Goal: Task Accomplishment & Management: Use online tool/utility

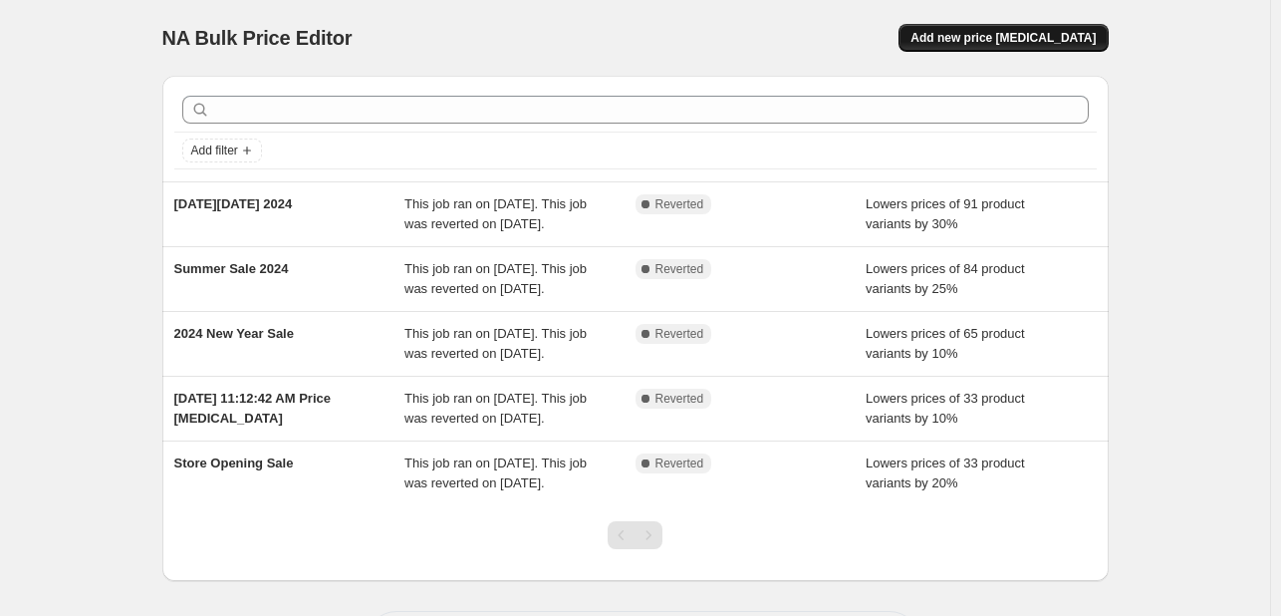
click at [1040, 41] on span "Add new price [MEDICAL_DATA]" at bounding box center [1003, 38] width 185 height 16
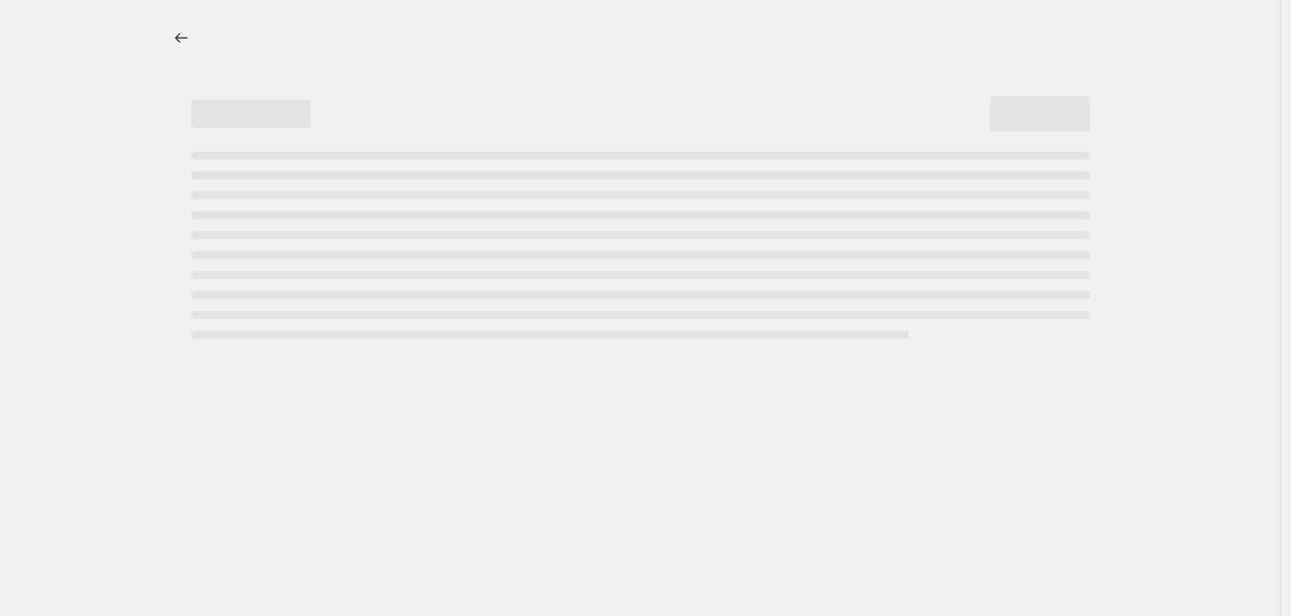
select select "percentage"
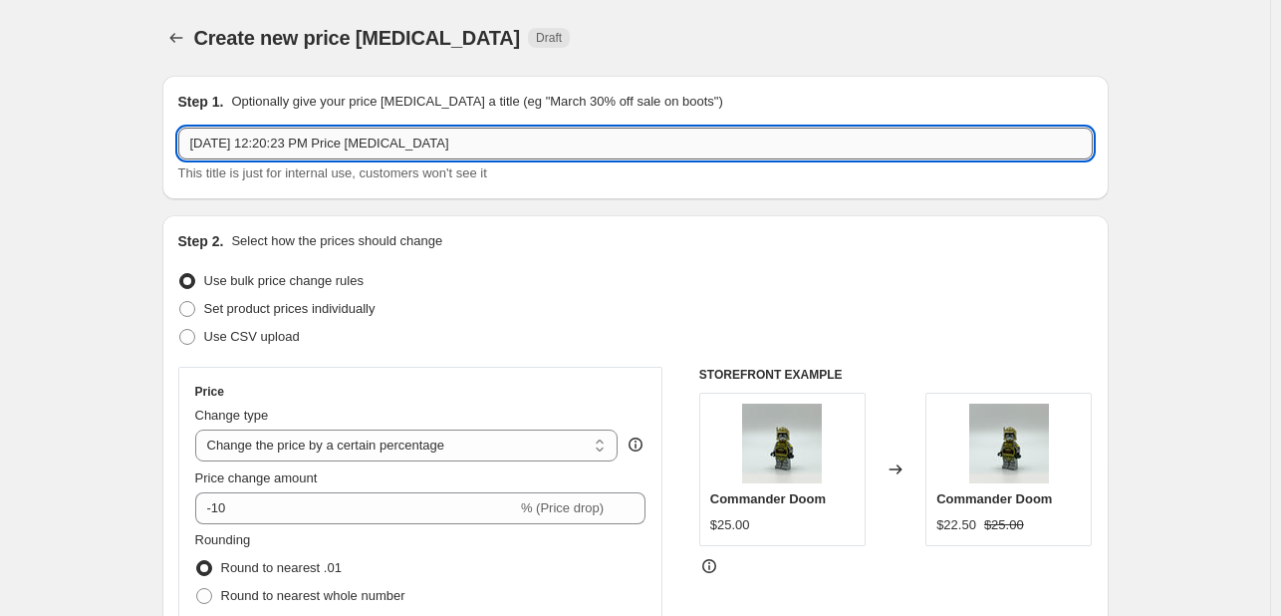
click at [517, 141] on input "[DATE] 12:20:23 PM Price [MEDICAL_DATA]" at bounding box center [635, 144] width 915 height 32
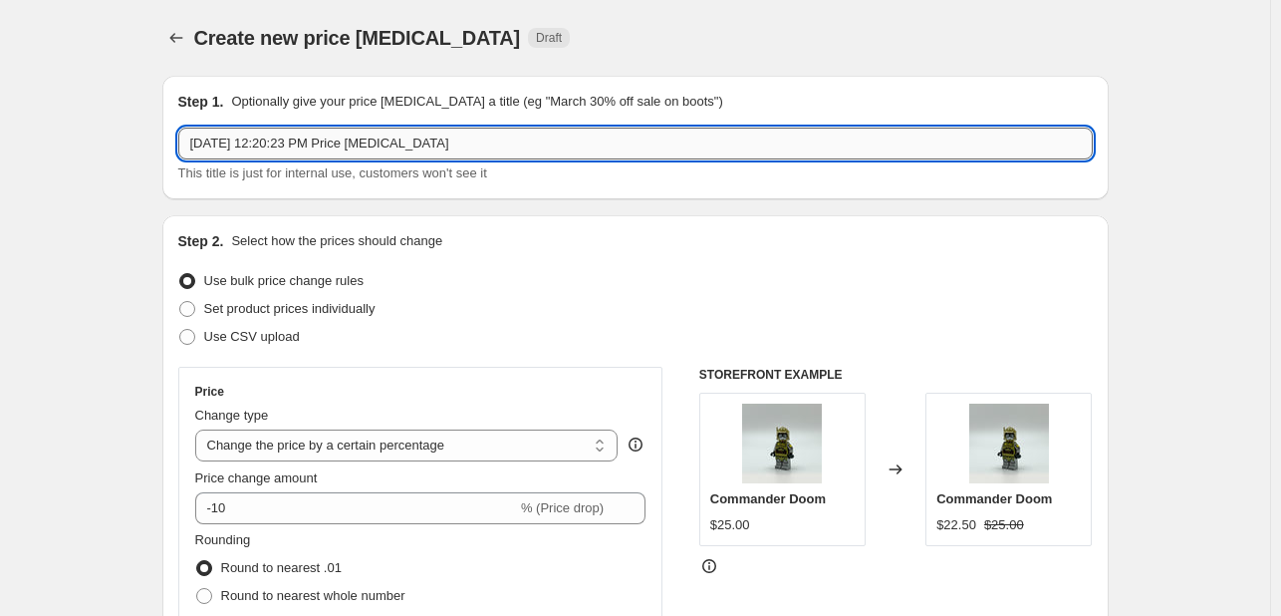
drag, startPoint x: 517, startPoint y: 141, endPoint x: 281, endPoint y: 148, distance: 236.3
click at [281, 148] on input "[DATE] 12:20:23 PM Price [MEDICAL_DATA]" at bounding box center [635, 144] width 915 height 32
type input "[DATE], Flash Sale"
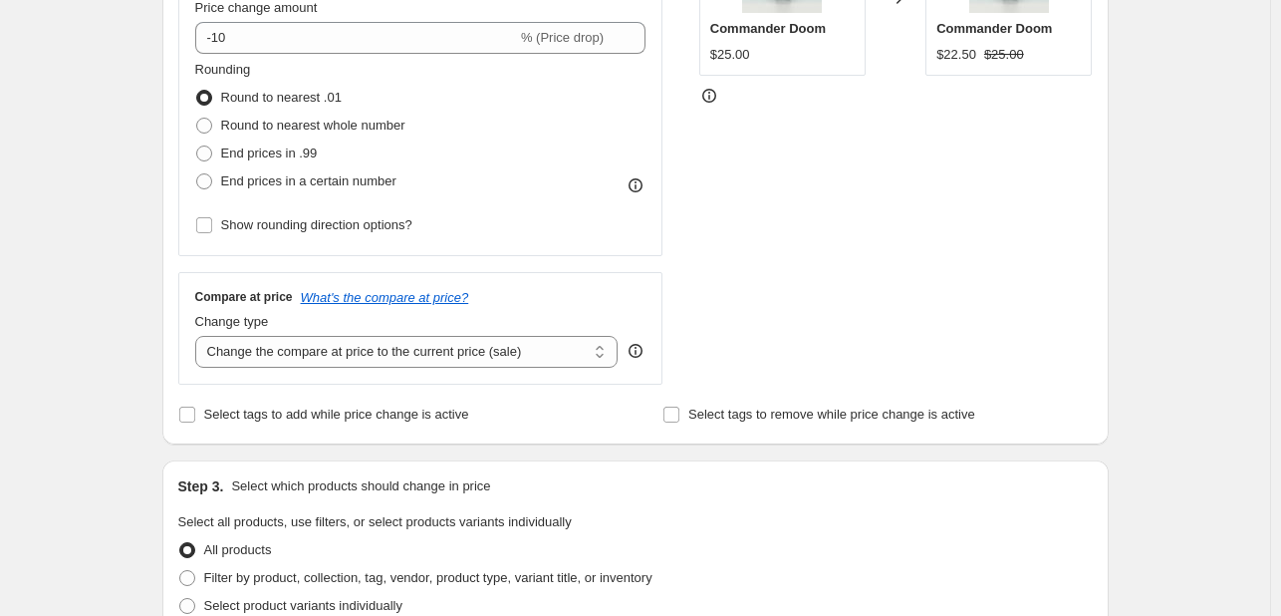
scroll to position [472, 0]
click at [469, 348] on select "Change the compare at price to the current price (sale) Change the compare at p…" at bounding box center [406, 350] width 423 height 32
click at [314, 408] on span "Select tags to add while price change is active" at bounding box center [336, 412] width 265 height 15
click at [195, 408] on input "Select tags to add while price change is active" at bounding box center [187, 413] width 16 height 16
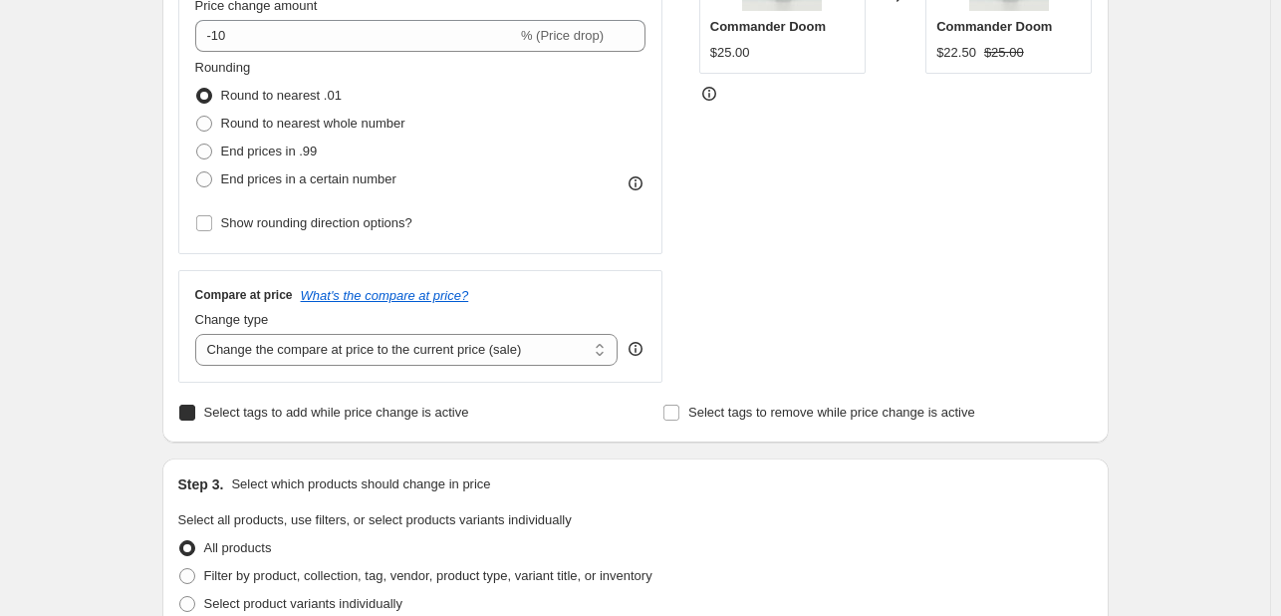
checkbox input "true"
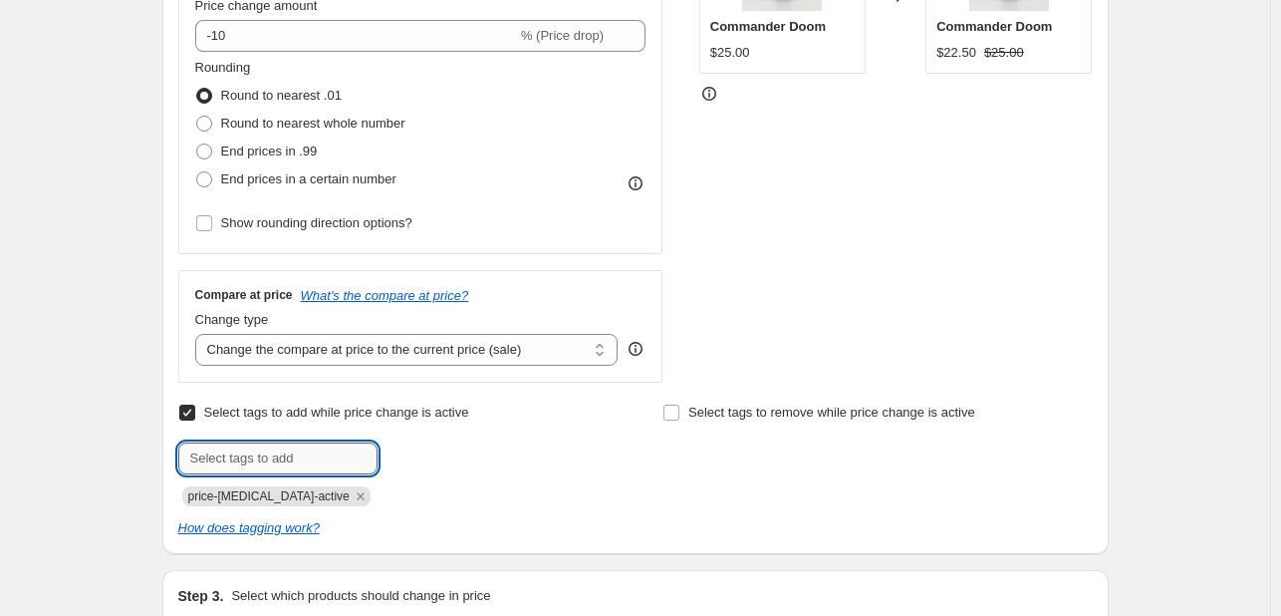
click at [294, 451] on input "text" at bounding box center [277, 458] width 199 height 32
click at [722, 424] on label "Select tags to remove while price change is active" at bounding box center [819, 413] width 313 height 28
click at [680, 420] on input "Select tags to remove while price change is active" at bounding box center [672, 413] width 16 height 16
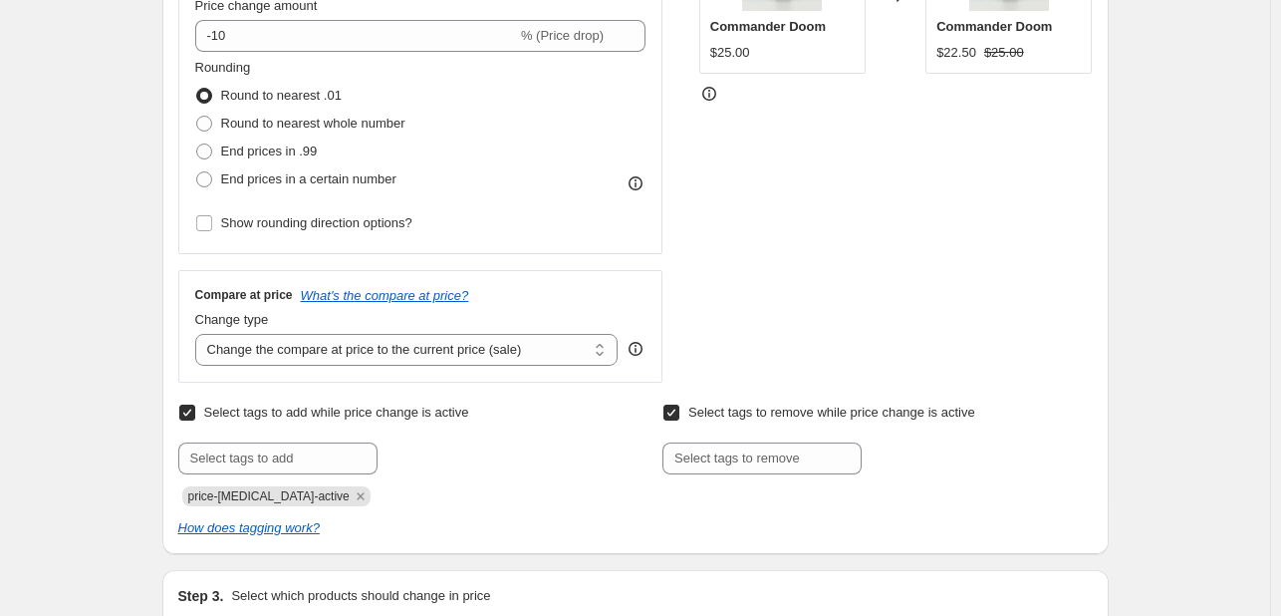
click at [722, 424] on label "Select tags to remove while price change is active" at bounding box center [819, 413] width 313 height 28
click at [680, 420] on input "Select tags to remove while price change is active" at bounding box center [672, 413] width 16 height 16
checkbox input "false"
click at [366, 416] on span "Select tags to add while price change is active" at bounding box center [336, 412] width 265 height 15
click at [195, 416] on input "Select tags to add while price change is active" at bounding box center [187, 413] width 16 height 16
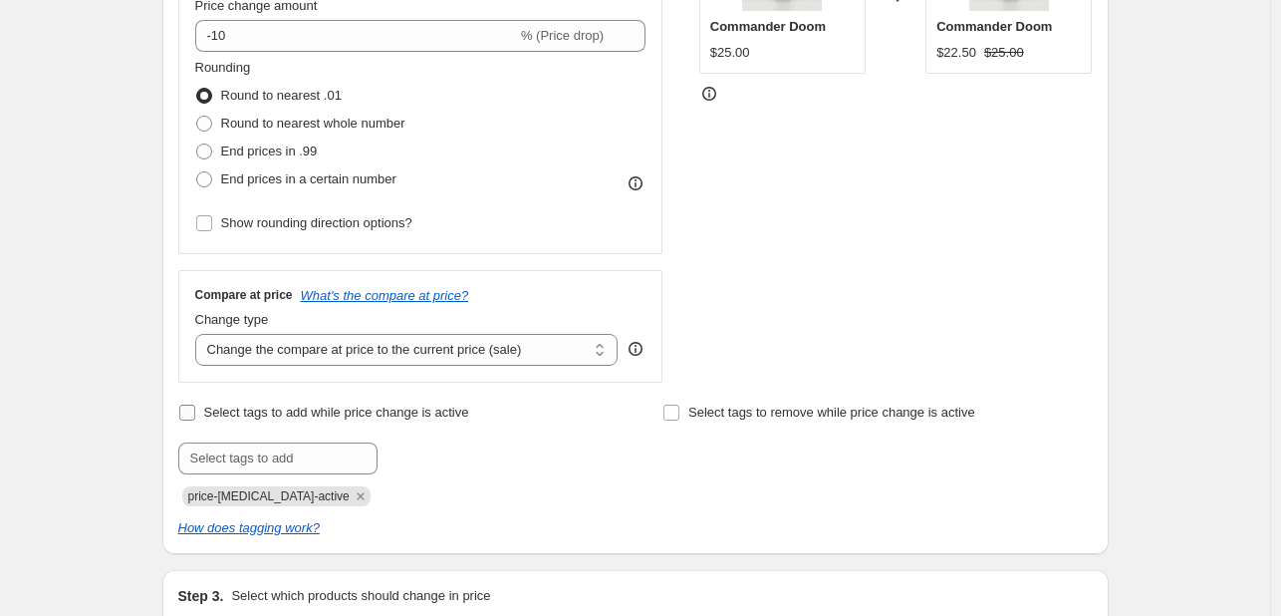
checkbox input "false"
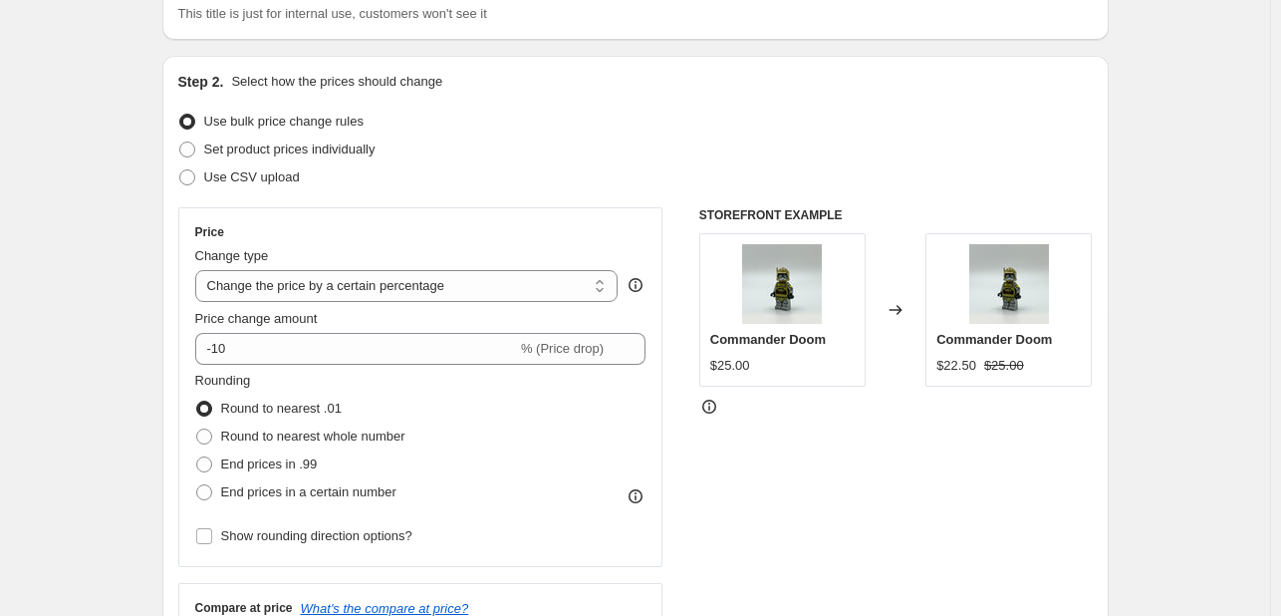
scroll to position [20, 0]
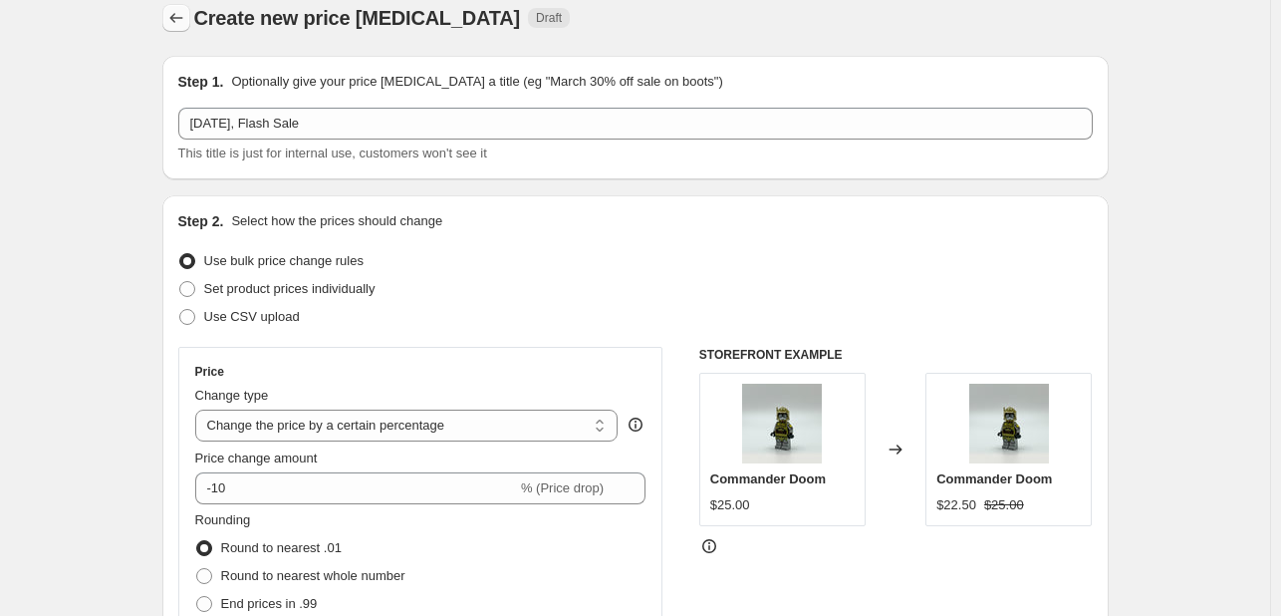
click at [183, 14] on icon "Price change jobs" at bounding box center [176, 18] width 20 height 20
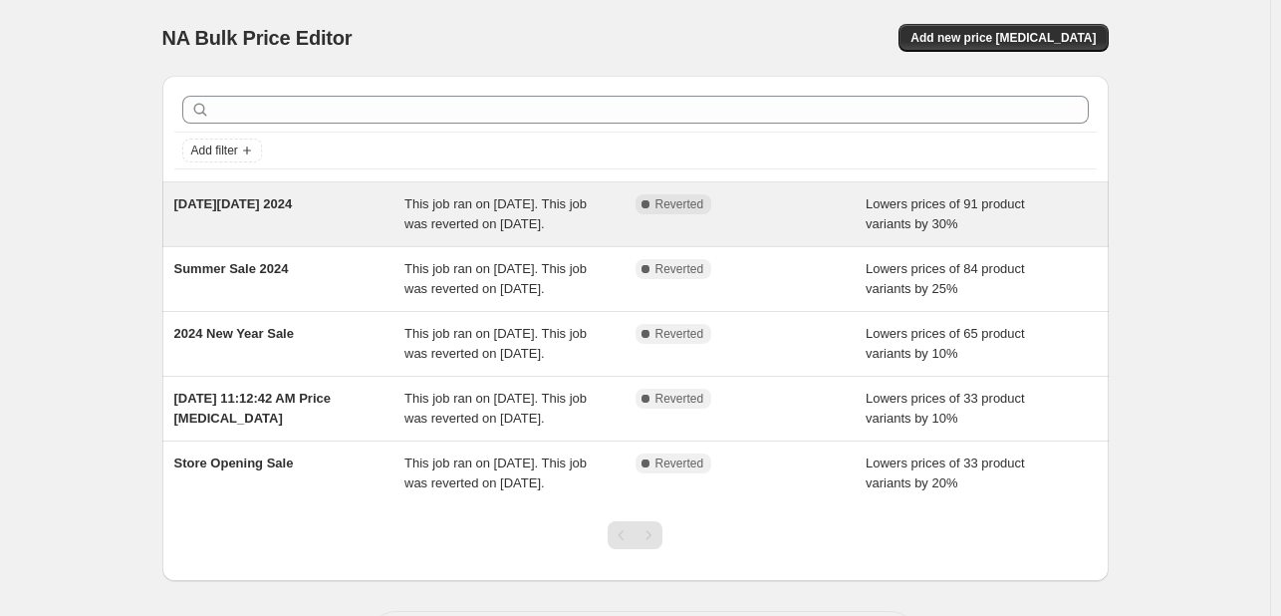
click at [247, 210] on span "[DATE][DATE] 2024" at bounding box center [233, 203] width 119 height 15
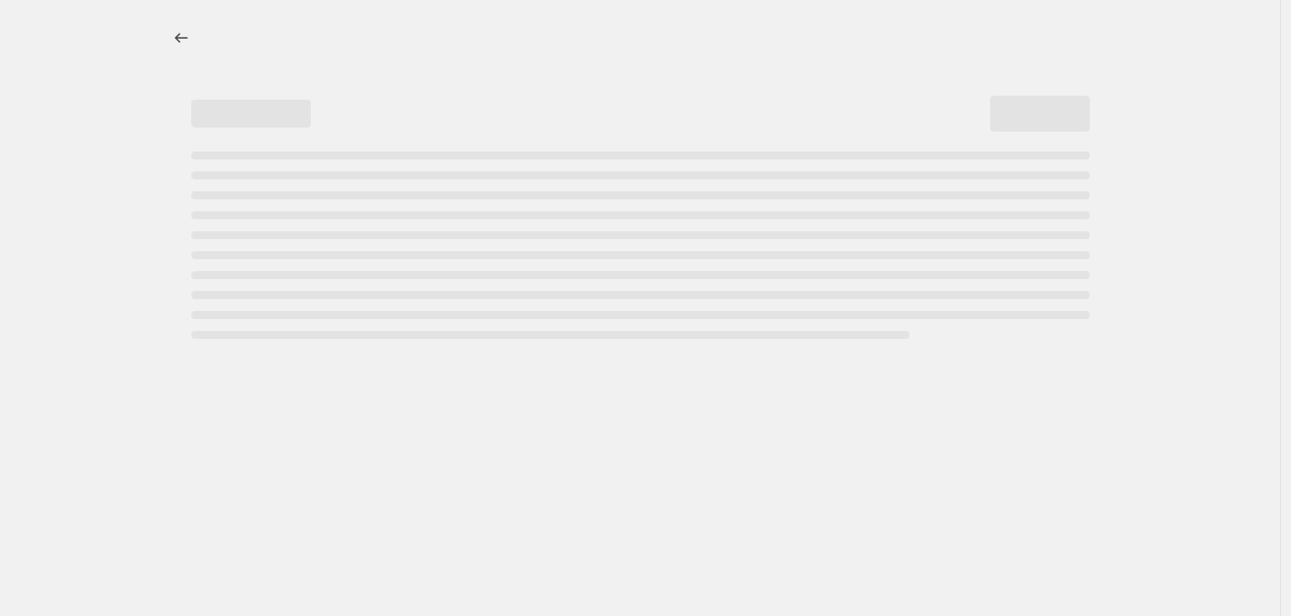
select select "percentage"
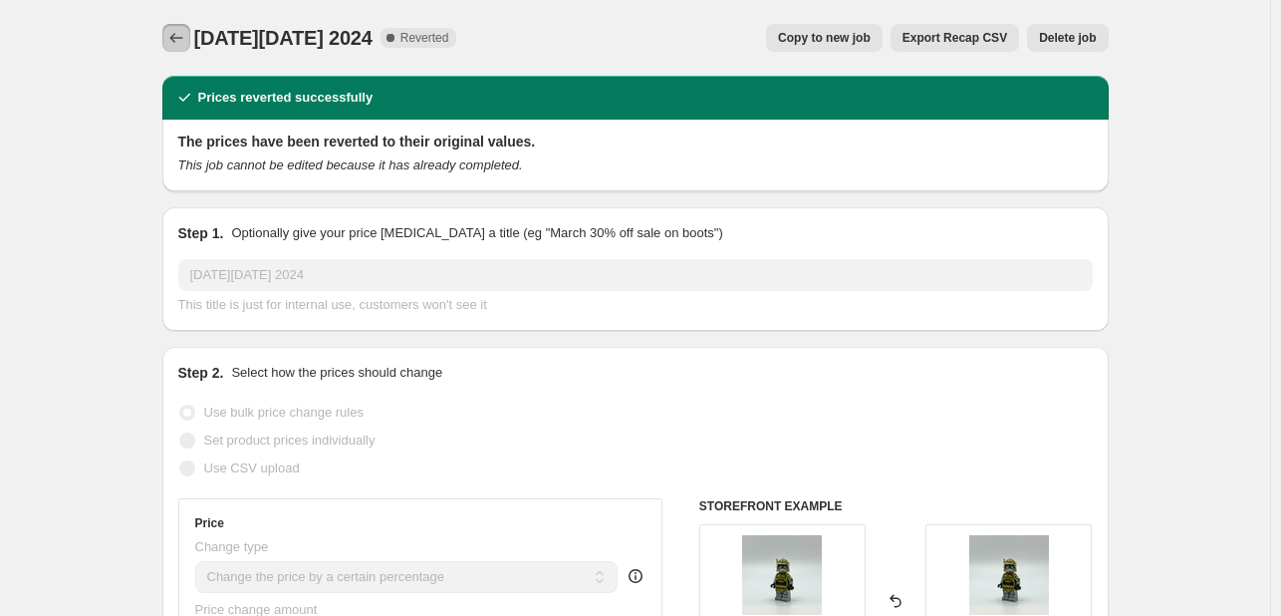
click at [184, 35] on icon "Price change jobs" at bounding box center [176, 38] width 20 height 20
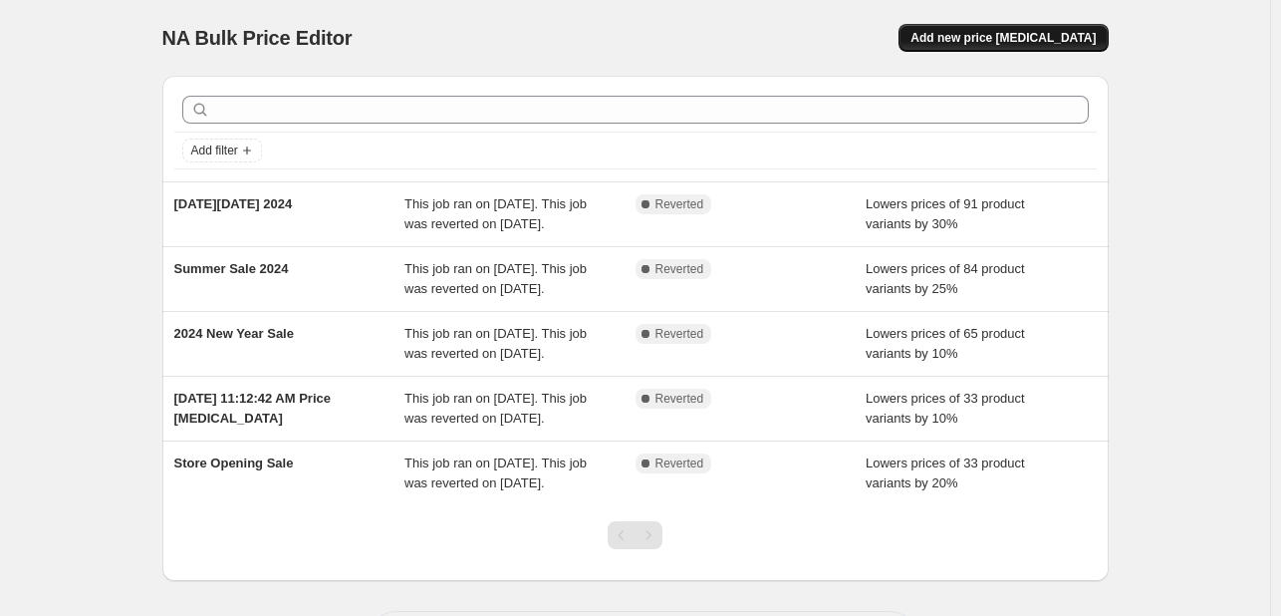
click at [994, 37] on span "Add new price [MEDICAL_DATA]" at bounding box center [1003, 38] width 185 height 16
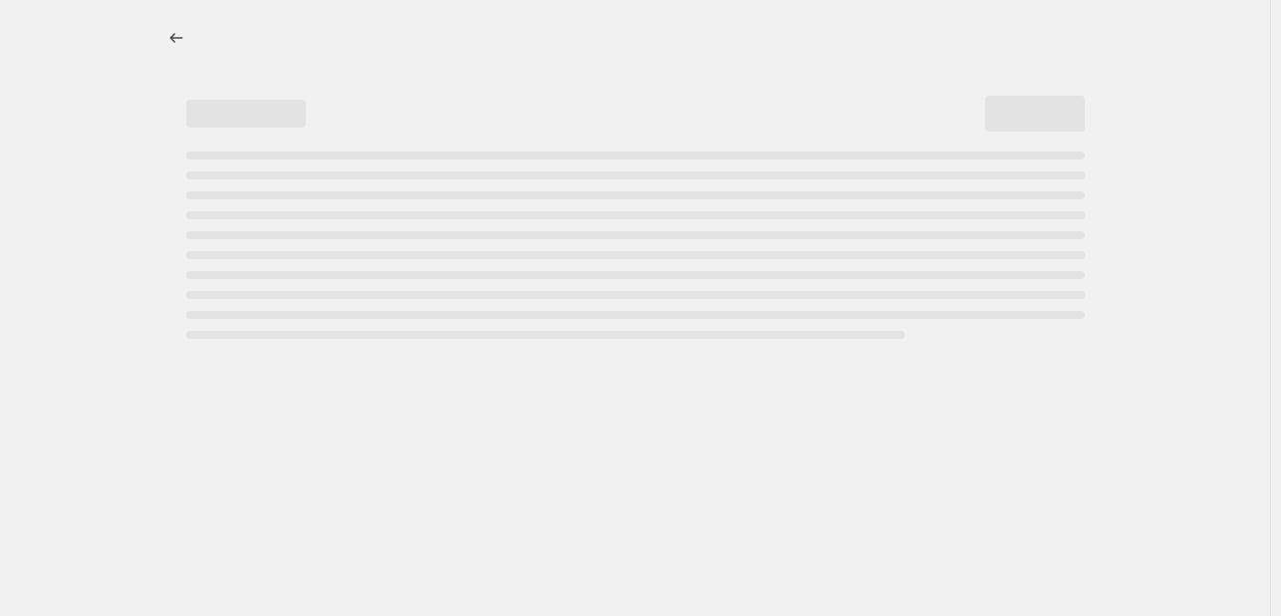
select select "percentage"
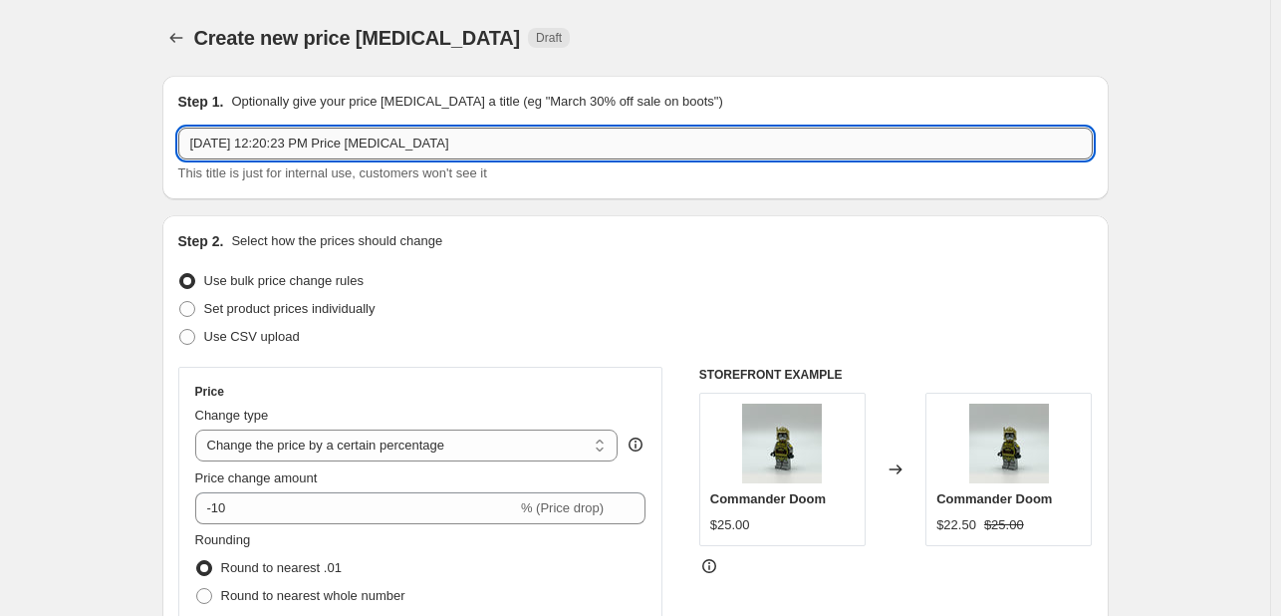
drag, startPoint x: 458, startPoint y: 145, endPoint x: 281, endPoint y: 139, distance: 177.5
click at [281, 139] on input "[DATE] 12:20:23 PM Price [MEDICAL_DATA]" at bounding box center [635, 144] width 915 height 32
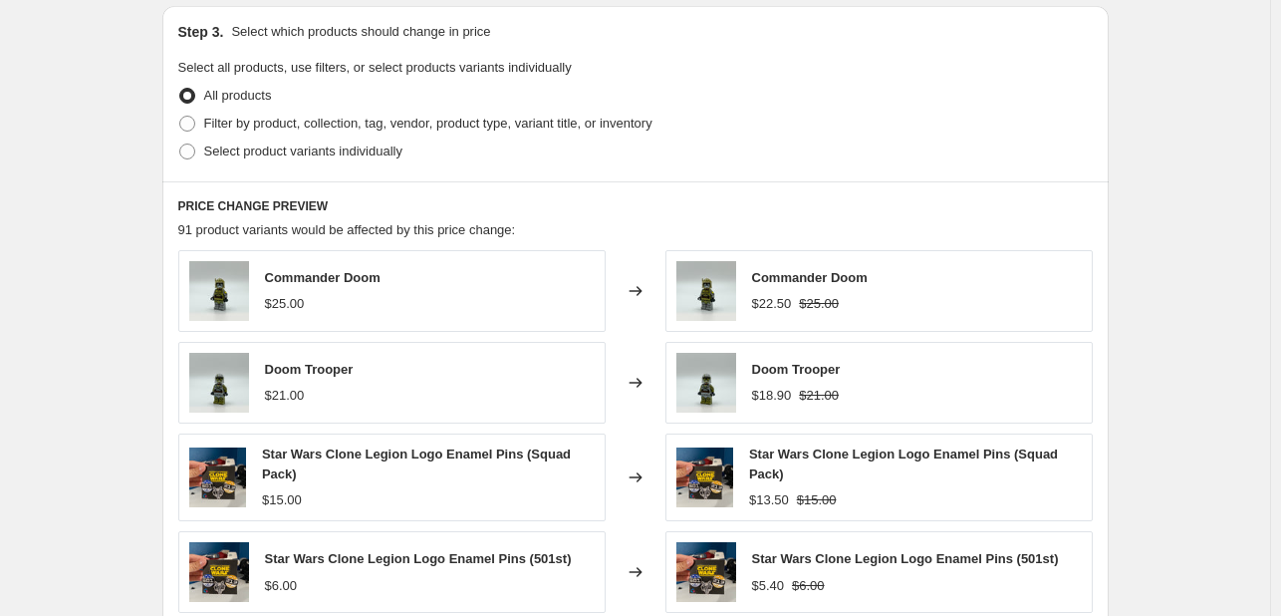
scroll to position [927, 0]
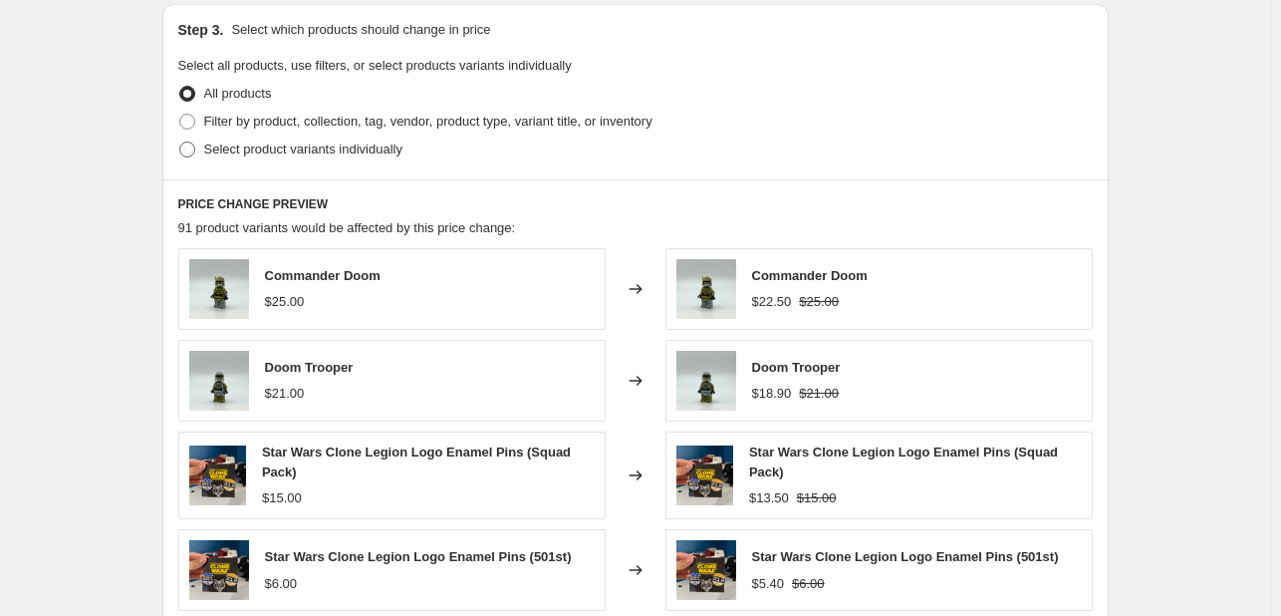
type input "[DATE], Flash Sale"
click at [278, 154] on span "Select product variants individually" at bounding box center [303, 148] width 198 height 15
click at [180, 142] on input "Select product variants individually" at bounding box center [179, 141] width 1 height 1
radio input "true"
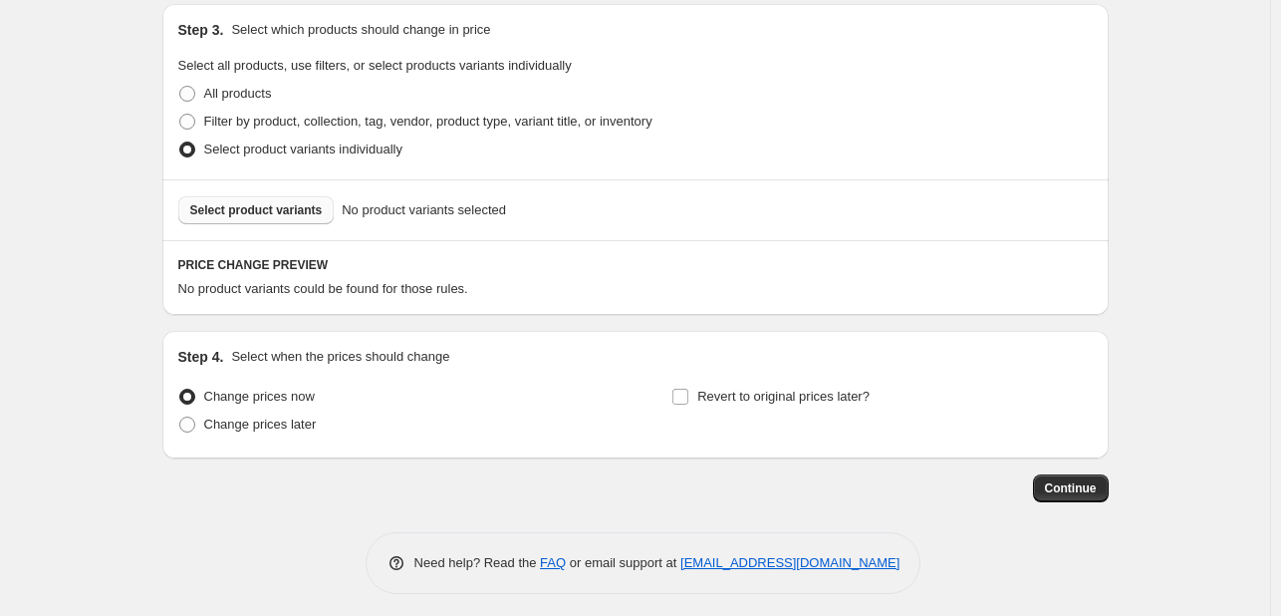
click at [275, 216] on span "Select product variants" at bounding box center [256, 210] width 133 height 16
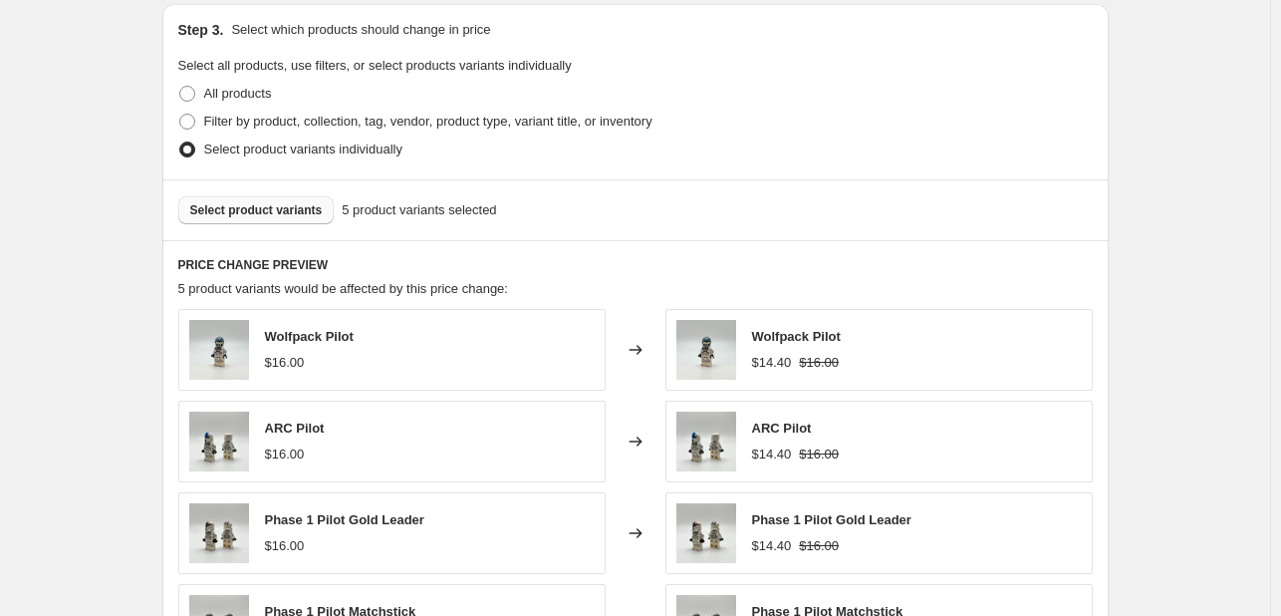
click at [285, 218] on button "Select product variants" at bounding box center [256, 210] width 156 height 28
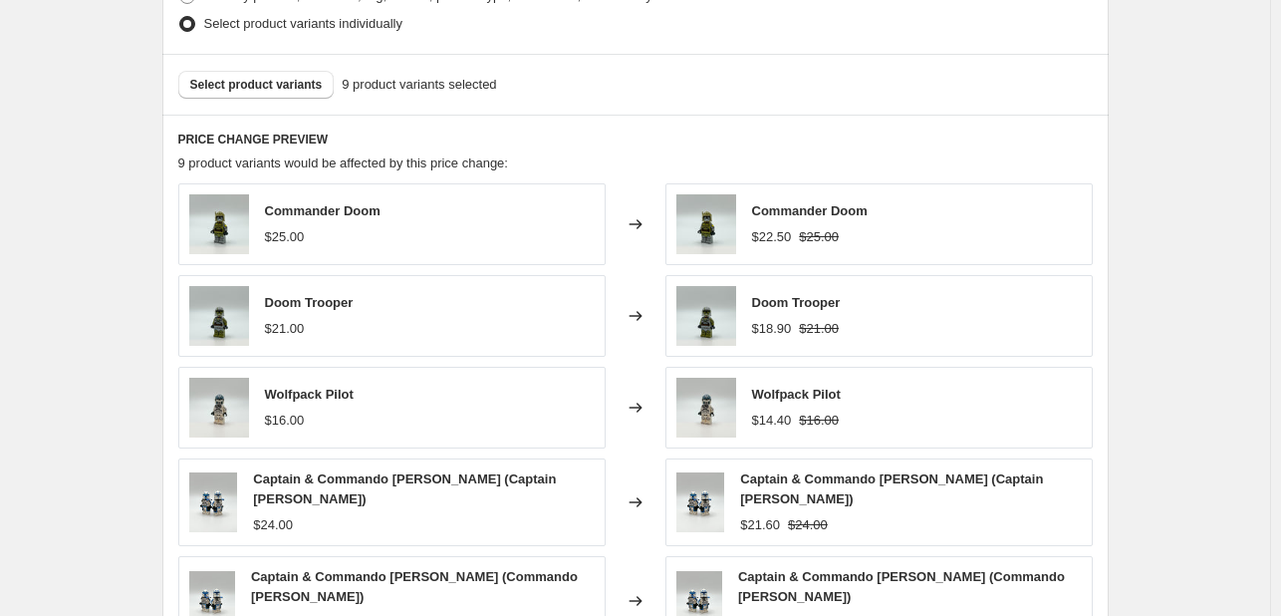
scroll to position [1051, 0]
click at [272, 87] on span "Select product variants" at bounding box center [256, 86] width 133 height 16
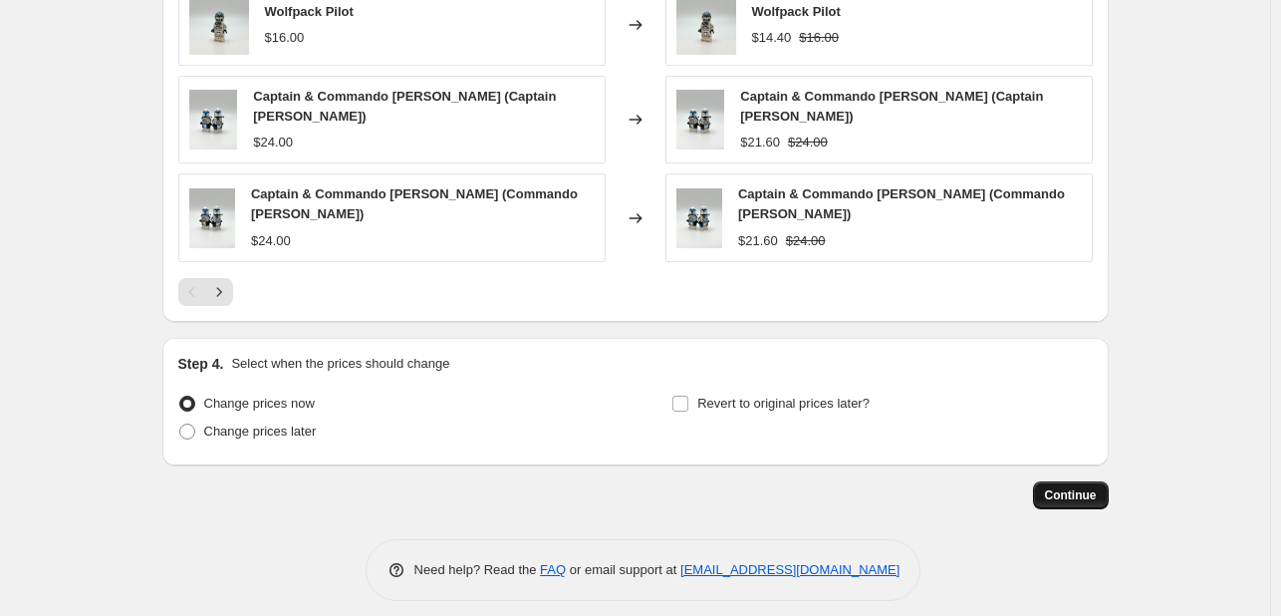
click at [1063, 487] on span "Continue" at bounding box center [1071, 495] width 52 height 16
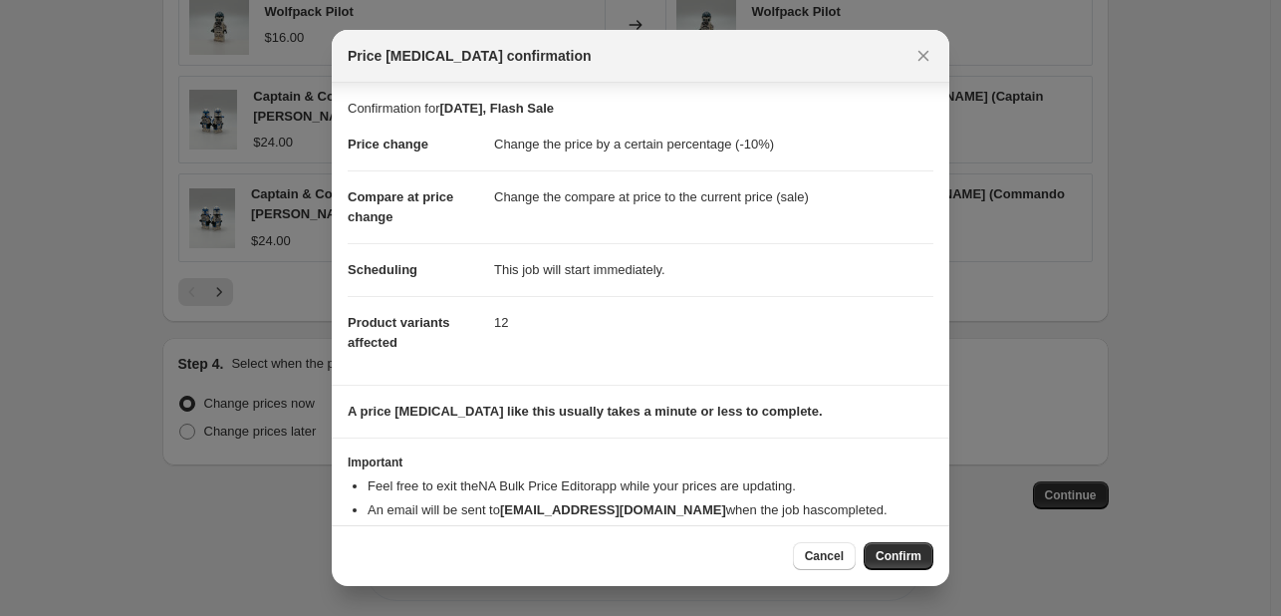
scroll to position [38, 0]
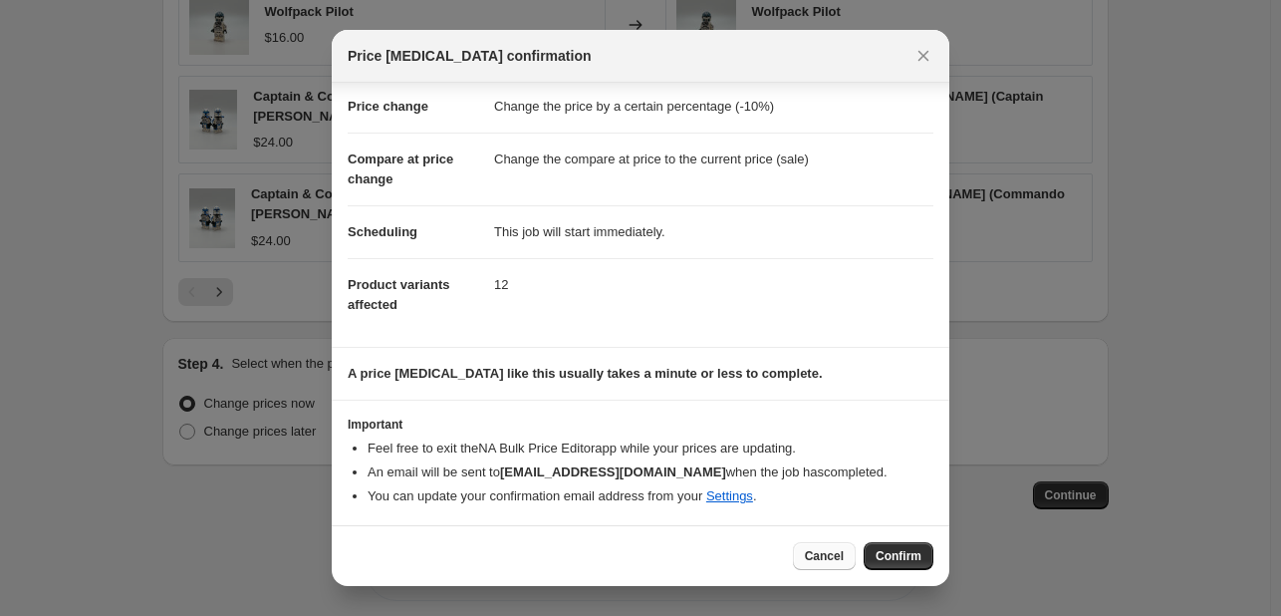
click at [834, 558] on span "Cancel" at bounding box center [824, 556] width 39 height 16
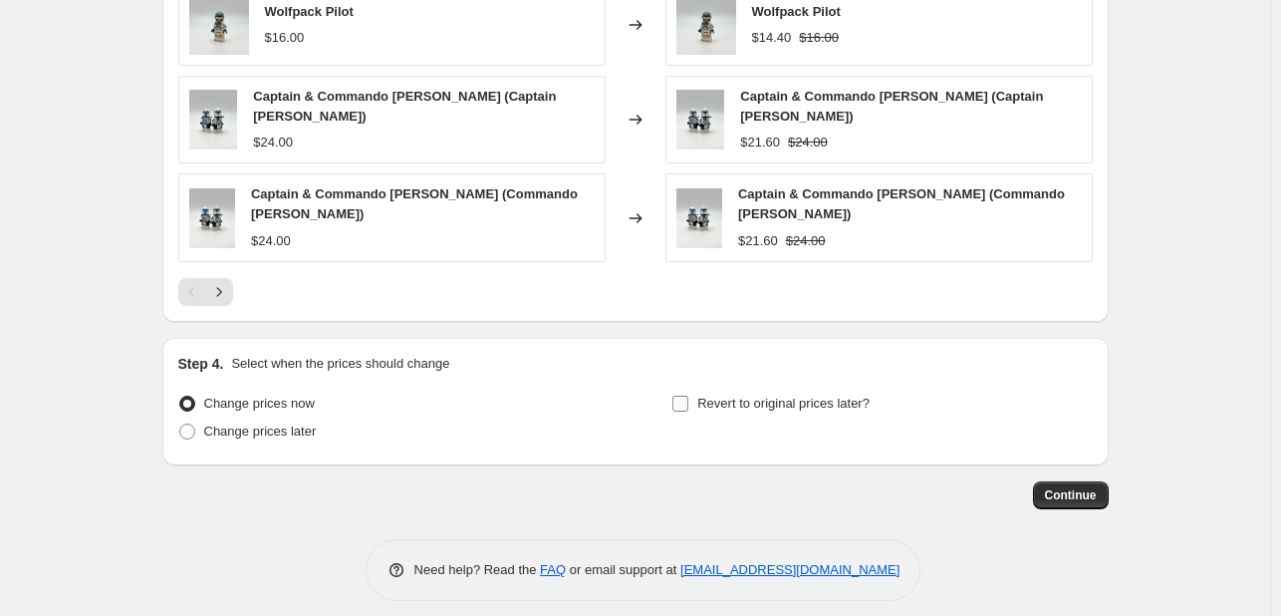
click at [784, 396] on span "Revert to original prices later?" at bounding box center [783, 403] width 172 height 15
click at [689, 396] on input "Revert to original prices later?" at bounding box center [681, 404] width 16 height 16
checkbox input "true"
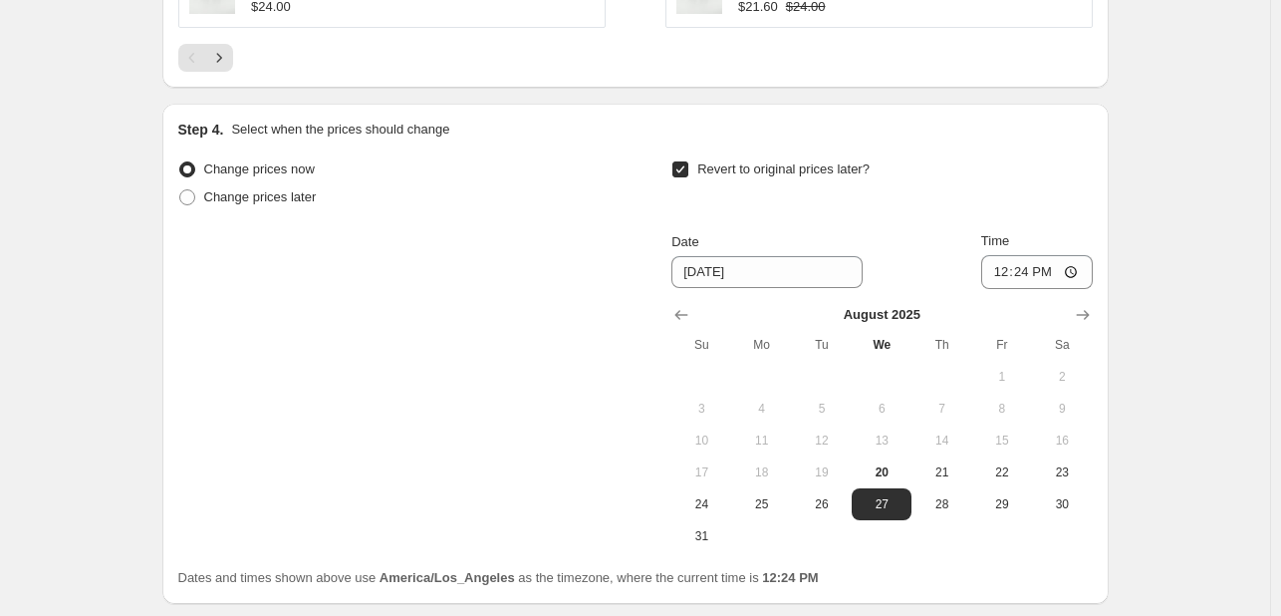
scroll to position [1675, 0]
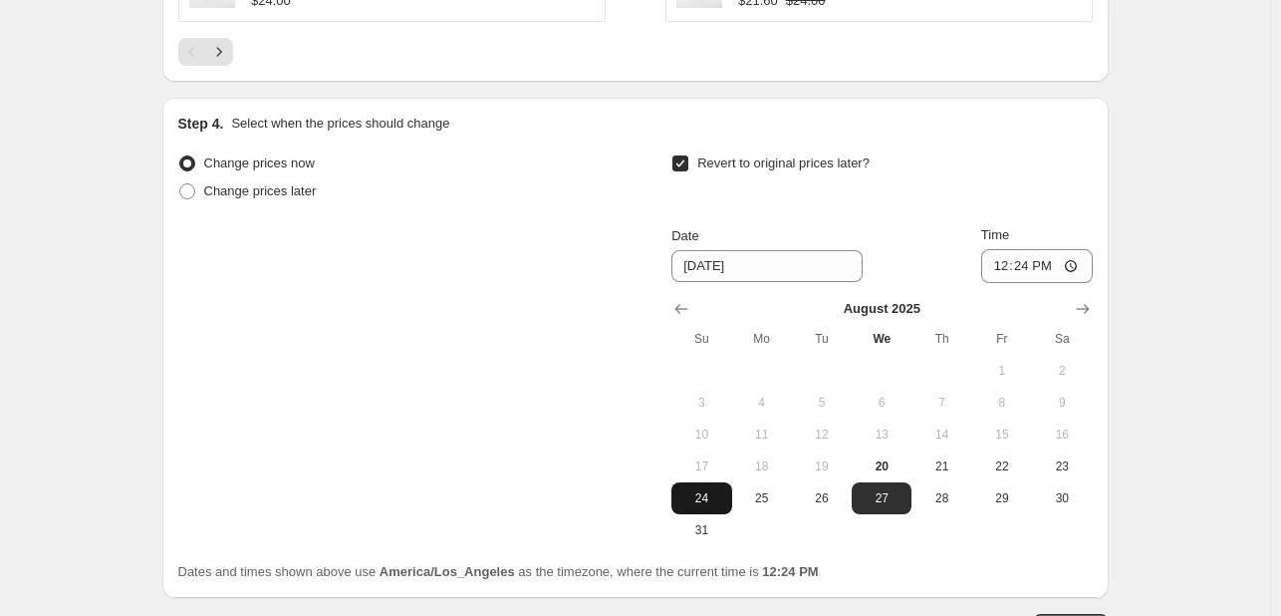
click at [721, 490] on span "24" at bounding box center [702, 498] width 44 height 16
type input "[DATE]"
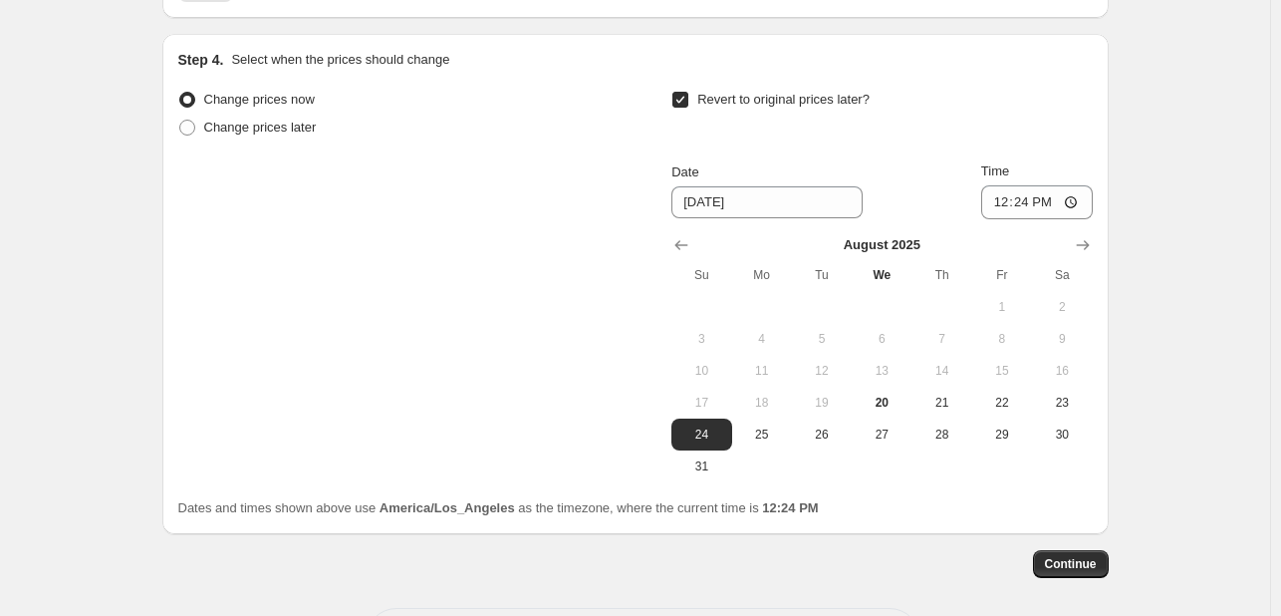
scroll to position [1741, 0]
click at [1031, 183] on input "12:24" at bounding box center [1037, 200] width 112 height 34
click at [1048, 188] on input "13:24" at bounding box center [1037, 200] width 112 height 34
type input "01:24"
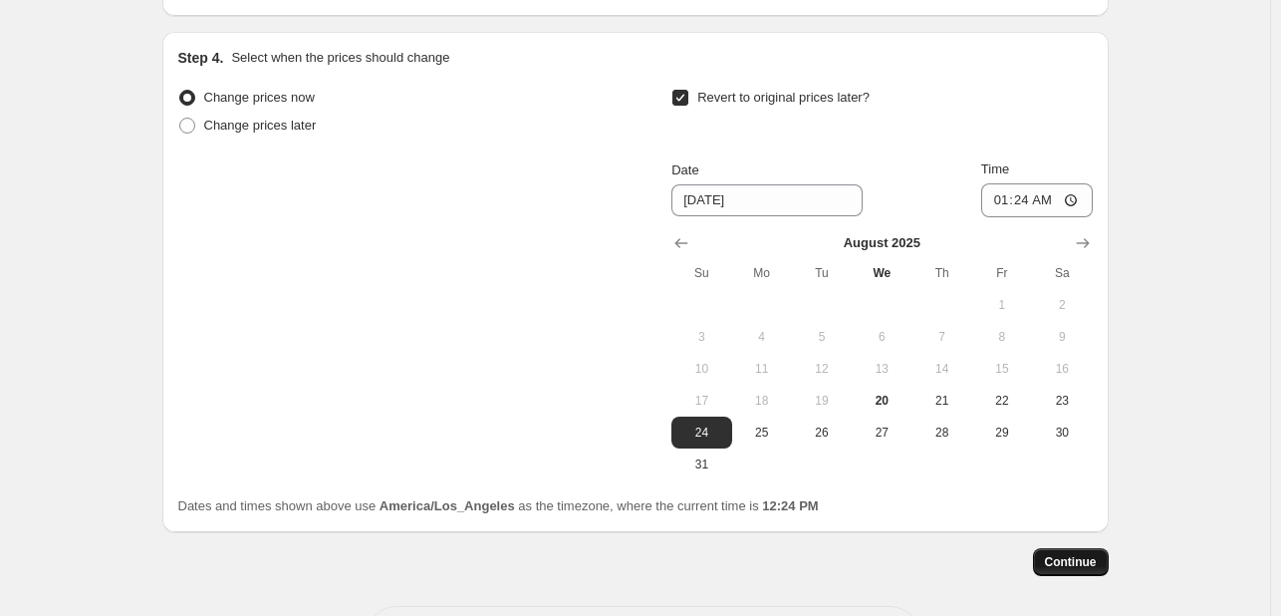
click at [1092, 559] on button "Continue" at bounding box center [1071, 562] width 76 height 28
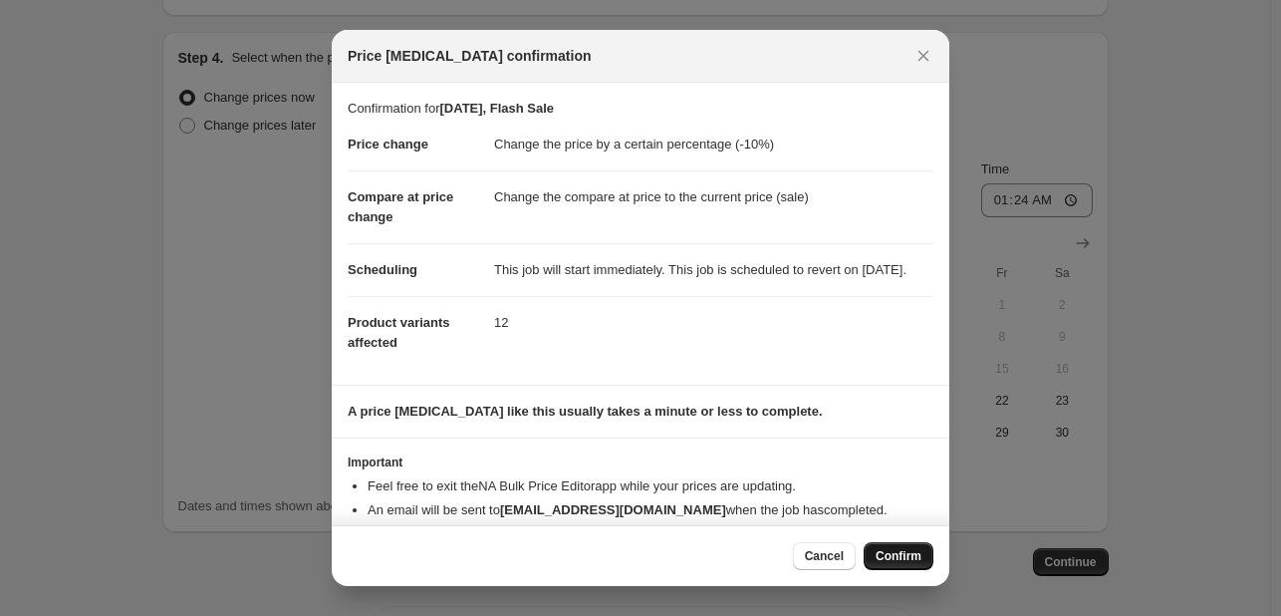
click at [892, 566] on button "Confirm" at bounding box center [899, 556] width 70 height 28
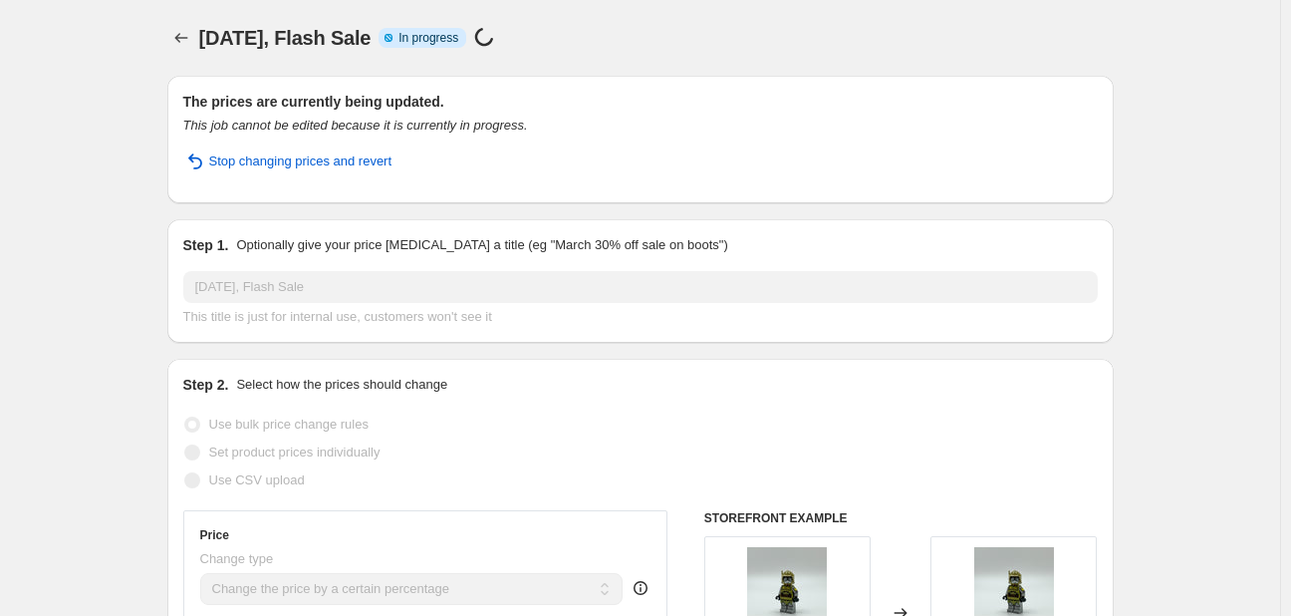
select select "percentage"
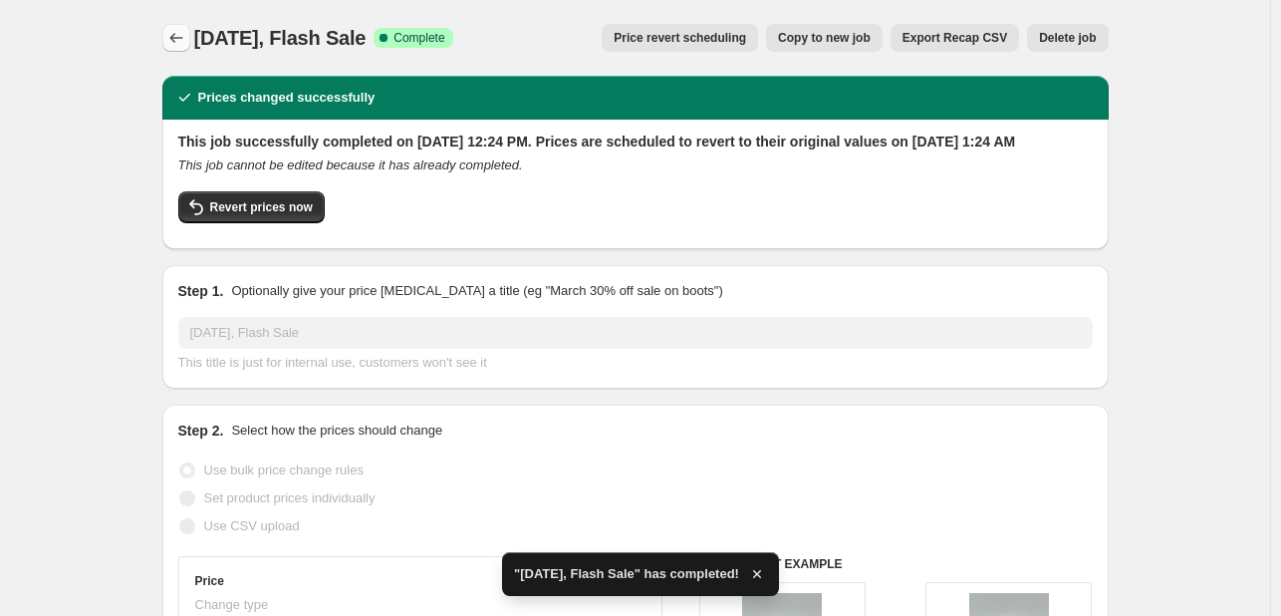
click at [180, 41] on icon "Price change jobs" at bounding box center [176, 38] width 20 height 20
